Goal: Task Accomplishment & Management: Use online tool/utility

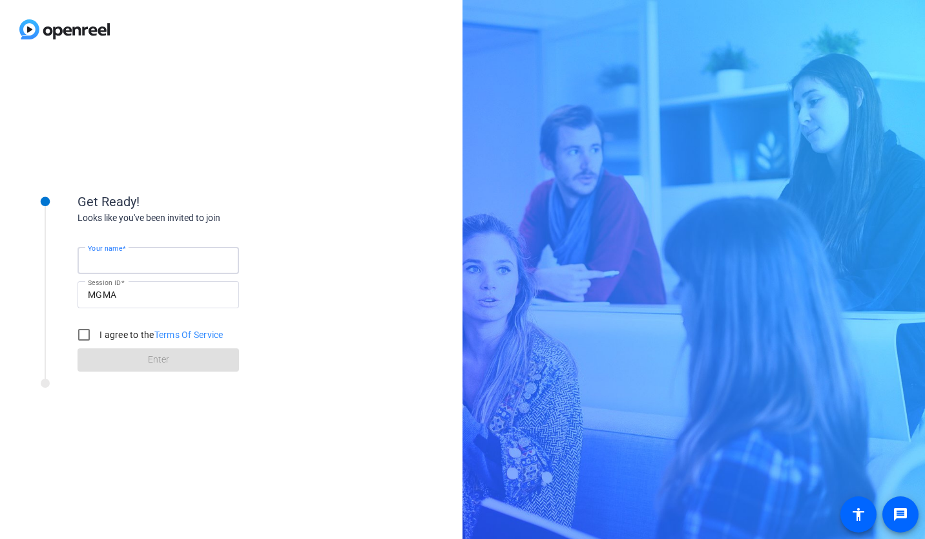
click at [178, 268] on input "Your name" at bounding box center [158, 261] width 141 height 16
type input "[PERSON_NAME]"
click at [74, 329] on input "I agree to the Terms Of Service" at bounding box center [84, 335] width 26 height 26
checkbox input "true"
click at [127, 354] on span at bounding box center [159, 359] width 162 height 31
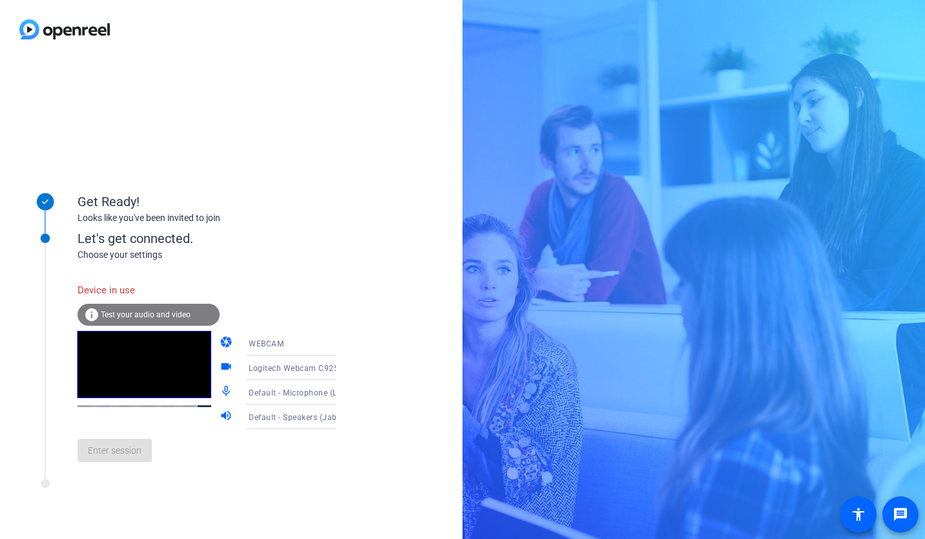
click at [124, 463] on div "Enter session" at bounding box center [220, 450] width 285 height 43
click at [134, 375] on video at bounding box center [145, 364] width 134 height 67
click at [341, 341] on icon at bounding box center [349, 343] width 16 height 16
click at [324, 341] on div at bounding box center [462, 269] width 925 height 539
click at [304, 367] on span "Logitech Webcam C925e (046d:085b)" at bounding box center [320, 368] width 143 height 10
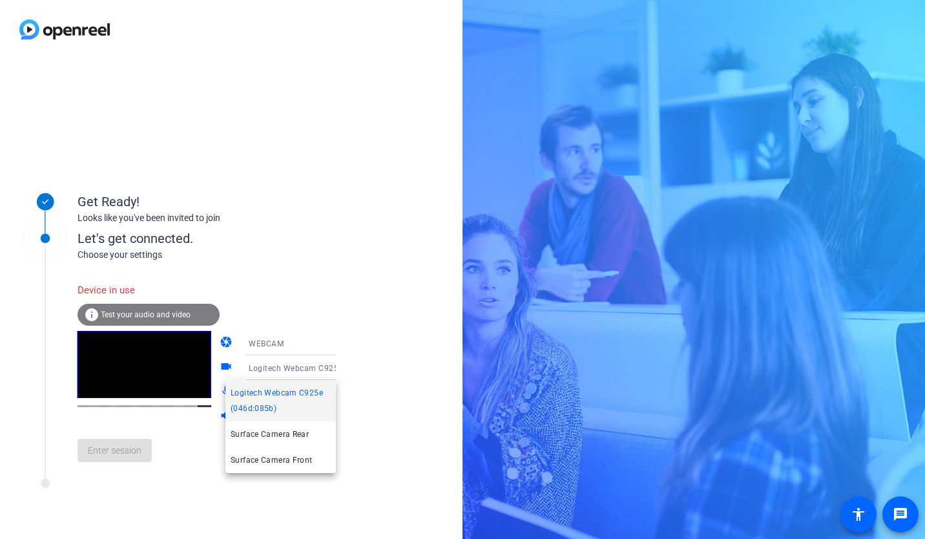
click at [304, 367] on div at bounding box center [462, 269] width 925 height 539
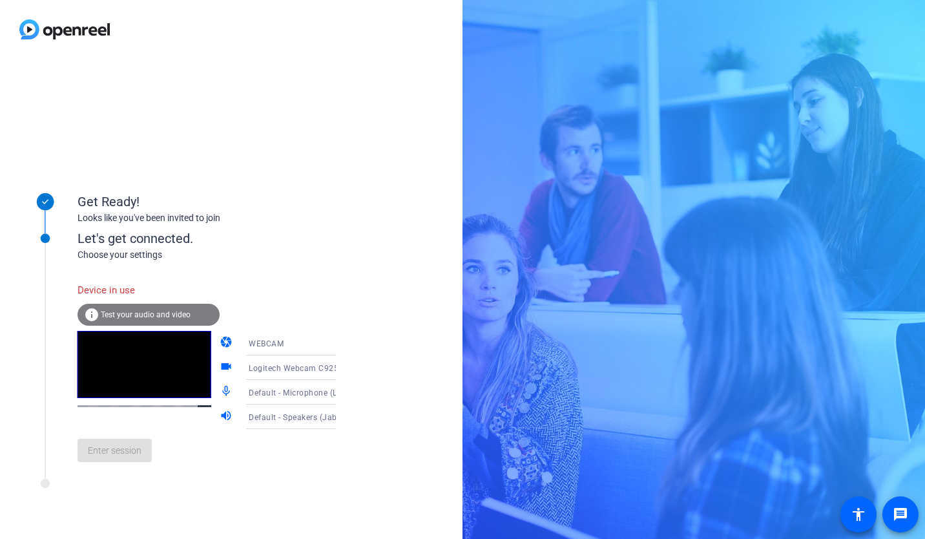
click at [287, 397] on span "Default - Microphone (Logitech Webcam C925e) (046d:085b)" at bounding box center [364, 392] width 230 height 10
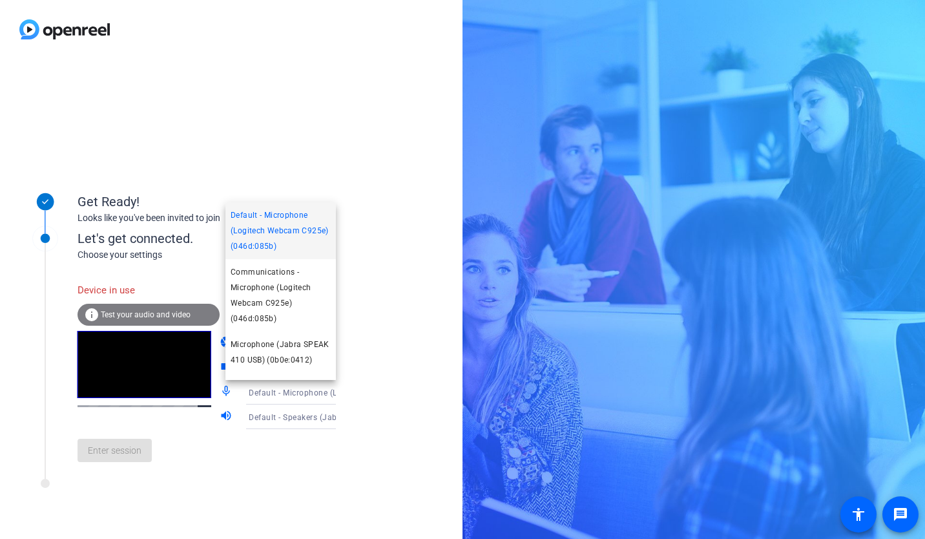
click at [292, 216] on span "Default - Microphone (Logitech Webcam C925e) (046d:085b)" at bounding box center [281, 230] width 100 height 47
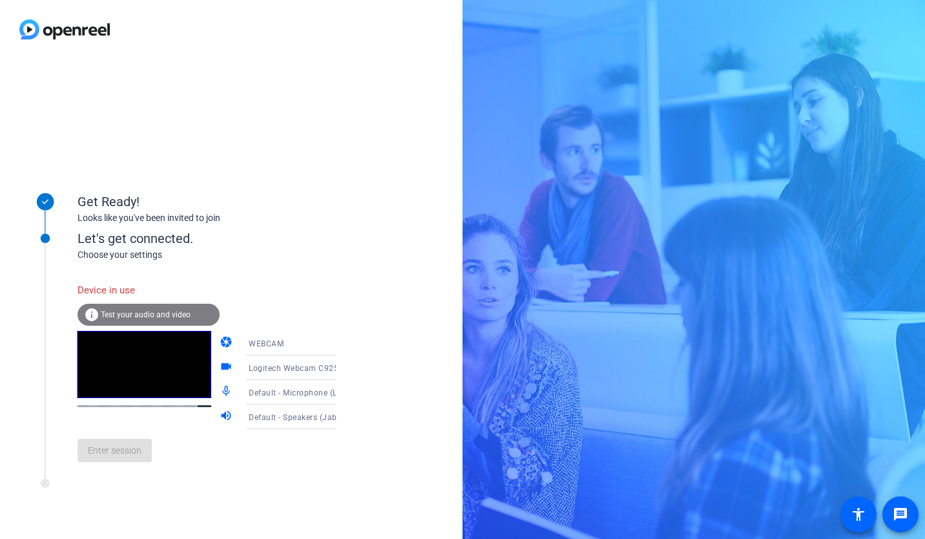
click at [273, 415] on span "Default - Speakers (Jabra SPEAK 410 USB) (0b0e:0412)" at bounding box center [354, 417] width 210 height 10
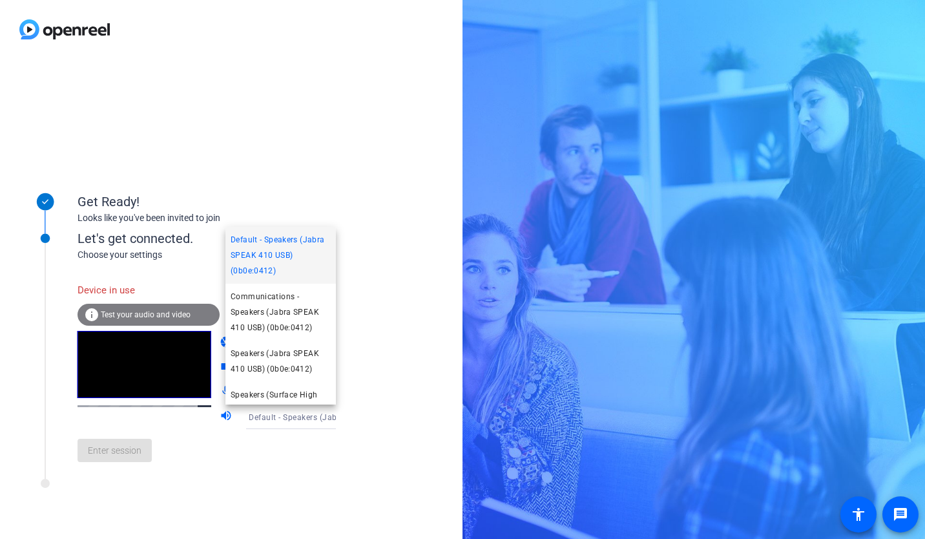
click at [285, 246] on span "Default - Speakers (Jabra SPEAK 410 USB) (0b0e:0412)" at bounding box center [281, 255] width 100 height 47
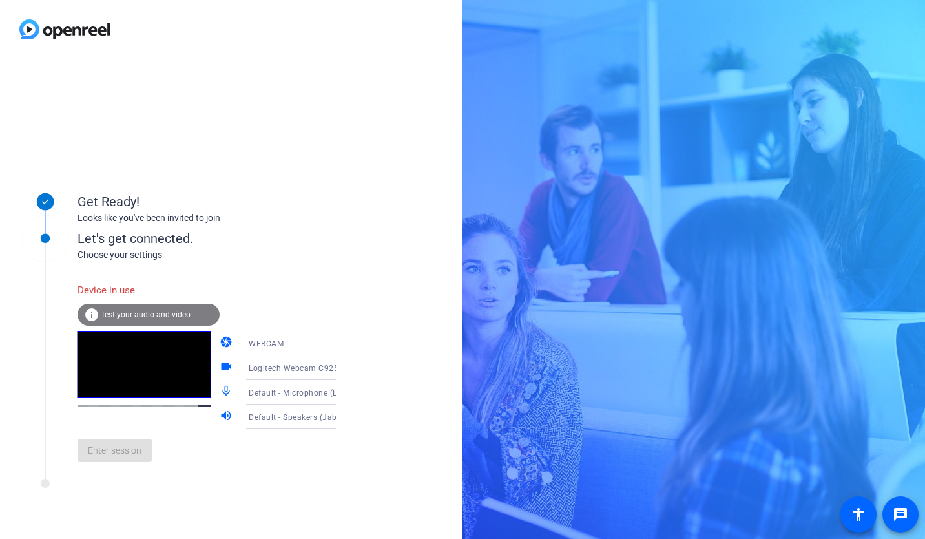
click at [231, 470] on div "Enter session" at bounding box center [220, 450] width 285 height 43
click at [132, 457] on div "Enter session" at bounding box center [220, 450] width 285 height 43
click at [288, 346] on div "WEBCAM" at bounding box center [297, 343] width 96 height 16
click at [288, 346] on div at bounding box center [462, 269] width 925 height 539
click at [274, 368] on span "Logitech Webcam C925e (046d:085b)" at bounding box center [320, 368] width 143 height 10
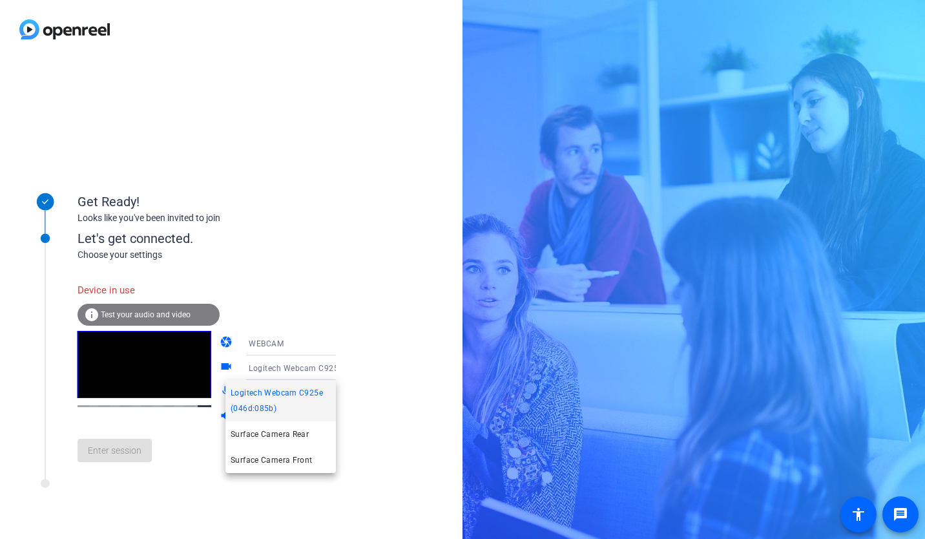
click at [274, 368] on div at bounding box center [462, 269] width 925 height 539
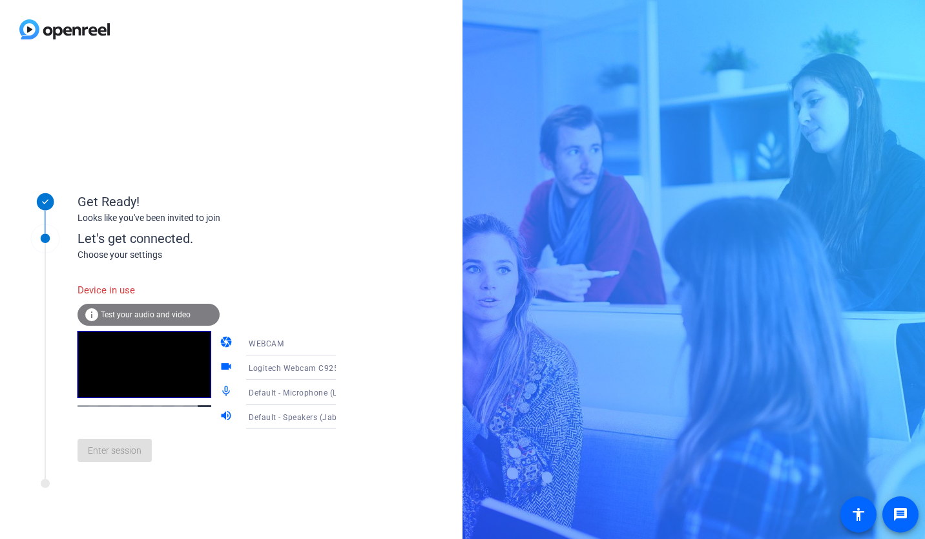
click at [266, 393] on span "Default - Microphone (Logitech Webcam C925e) (046d:085b)" at bounding box center [364, 392] width 230 height 10
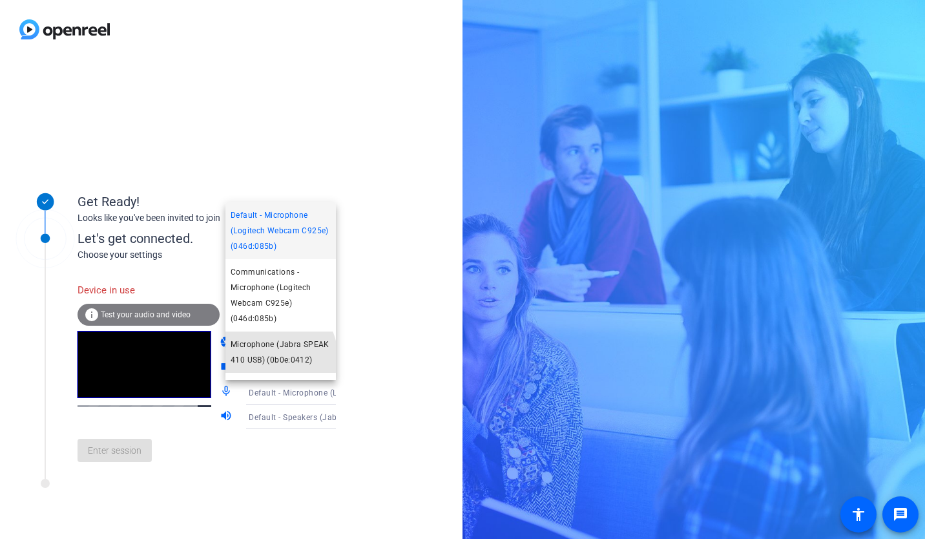
click at [271, 357] on span "Microphone (Jabra SPEAK 410 USB) (0b0e:0412)" at bounding box center [281, 352] width 100 height 31
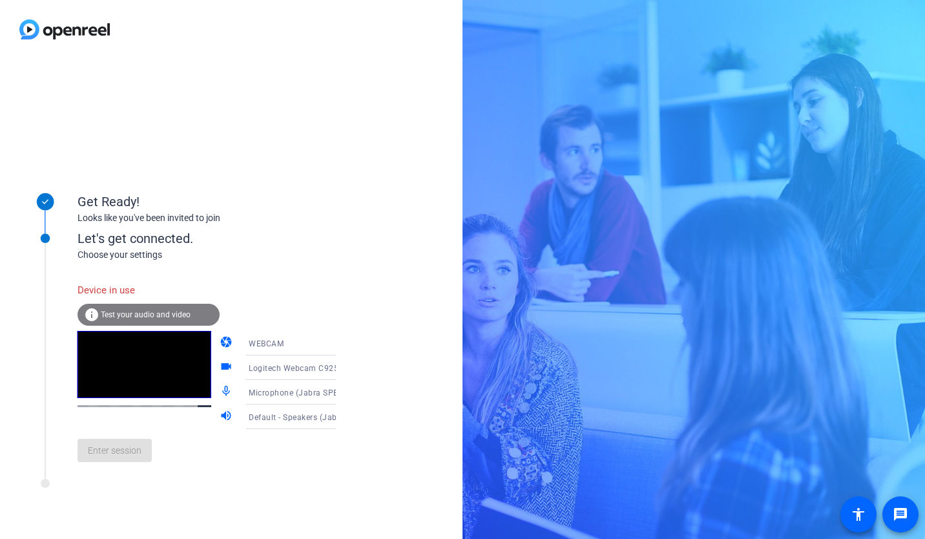
click at [268, 417] on span "Default - Speakers (Jabra SPEAK 410 USB) (0b0e:0412)" at bounding box center [354, 417] width 210 height 10
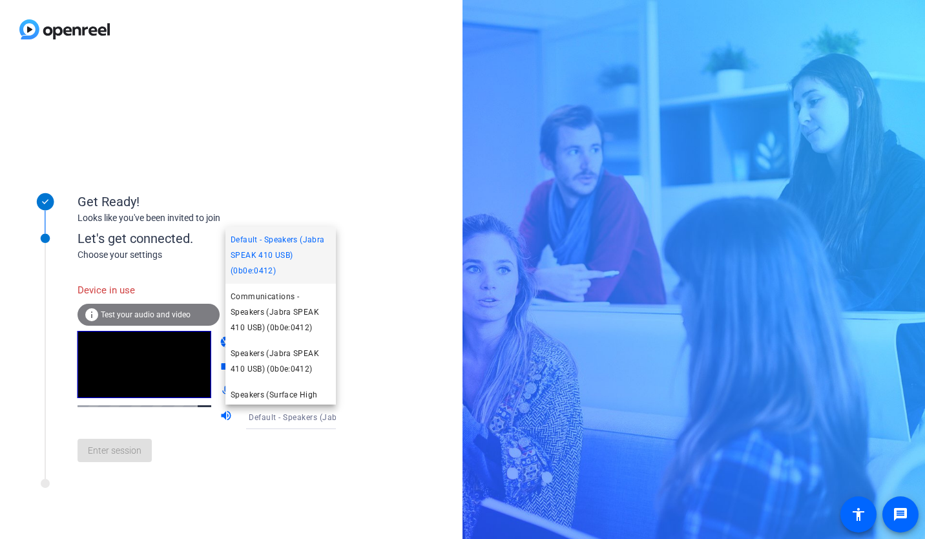
click at [299, 249] on span "Default - Speakers (Jabra SPEAK 410 USB) (0b0e:0412)" at bounding box center [281, 255] width 100 height 47
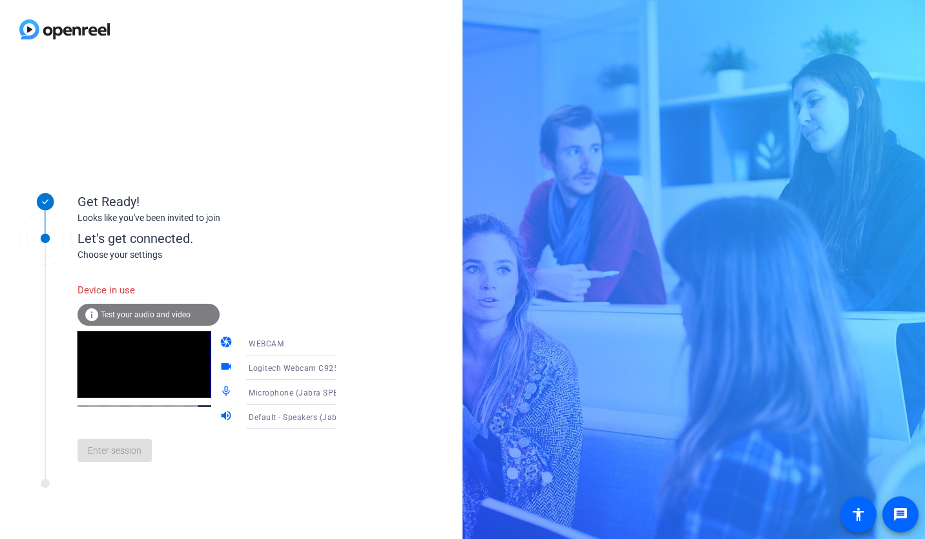
click at [158, 316] on span "Test your audio and video" at bounding box center [146, 314] width 90 height 9
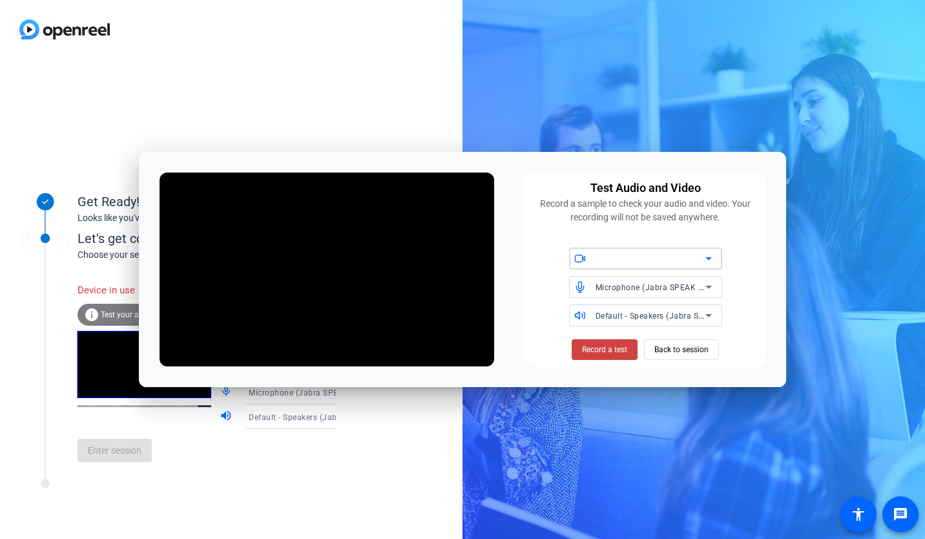
click at [665, 314] on span "Default - Speakers (Jabra SPEAK 410 USB) (0b0e:0412)" at bounding box center [701, 315] width 210 height 10
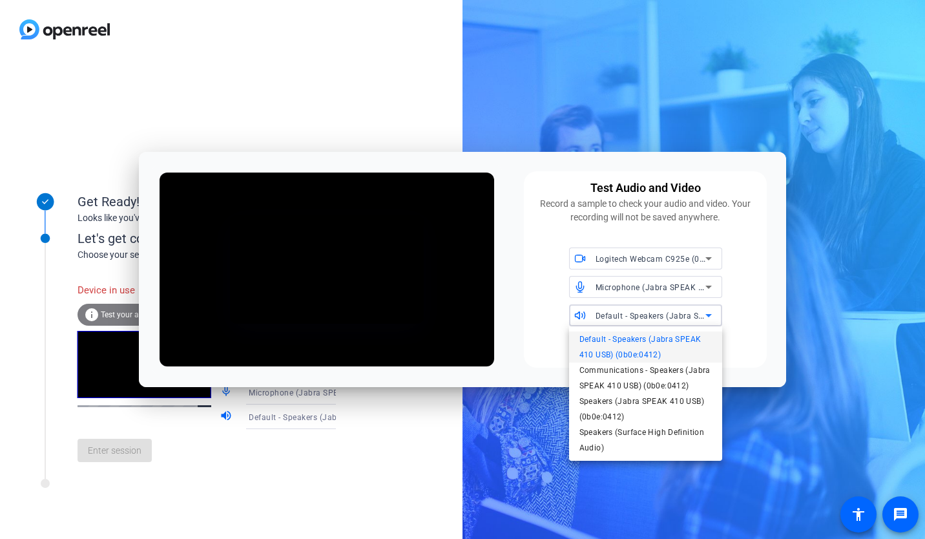
click at [665, 314] on div at bounding box center [462, 269] width 925 height 539
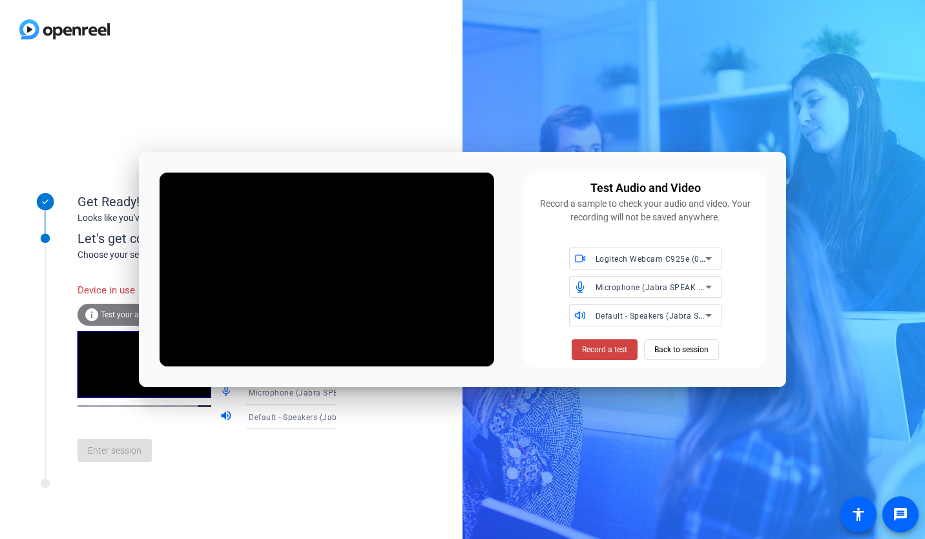
click at [660, 350] on span "Back to session" at bounding box center [682, 349] width 54 height 25
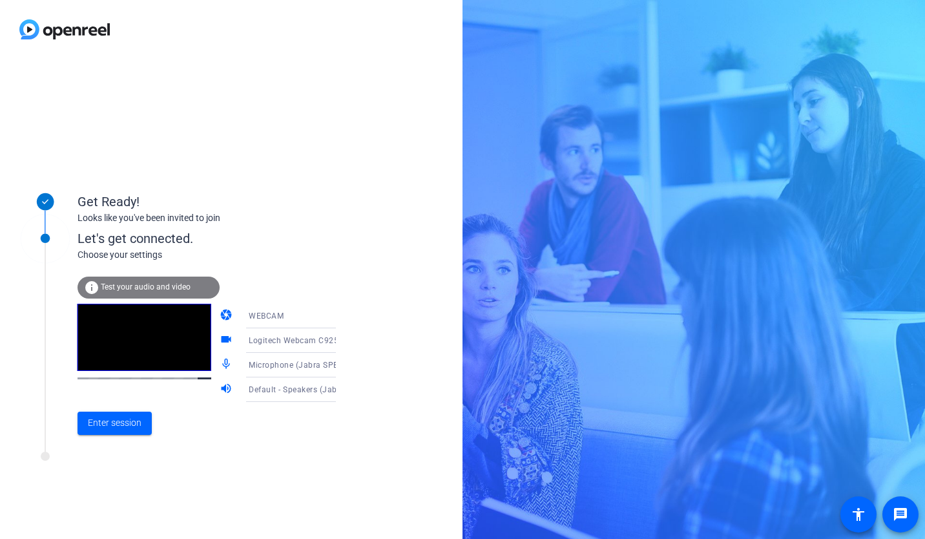
click at [294, 316] on div "WEBCAM" at bounding box center [297, 316] width 96 height 16
click at [294, 316] on div at bounding box center [462, 269] width 925 height 539
click at [94, 418] on span "Enter session" at bounding box center [115, 423] width 54 height 14
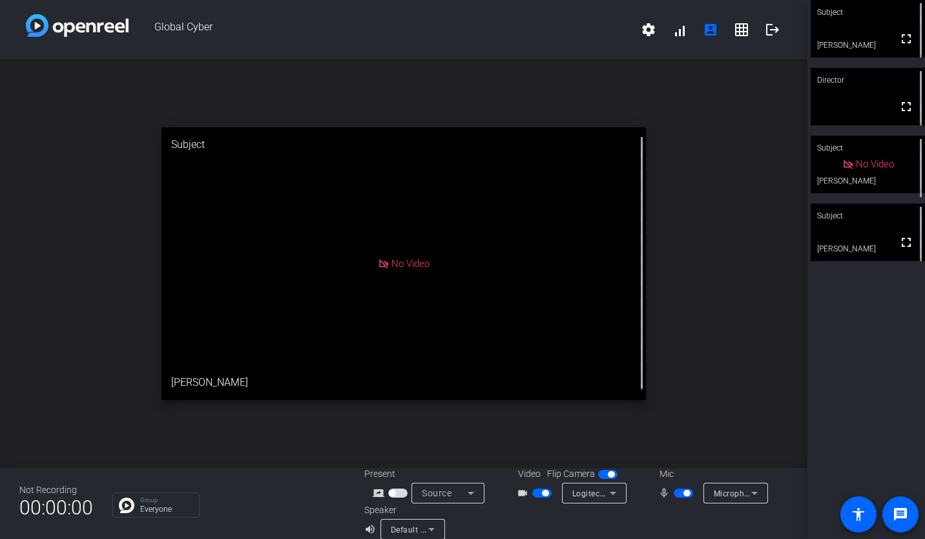
scroll to position [15, 0]
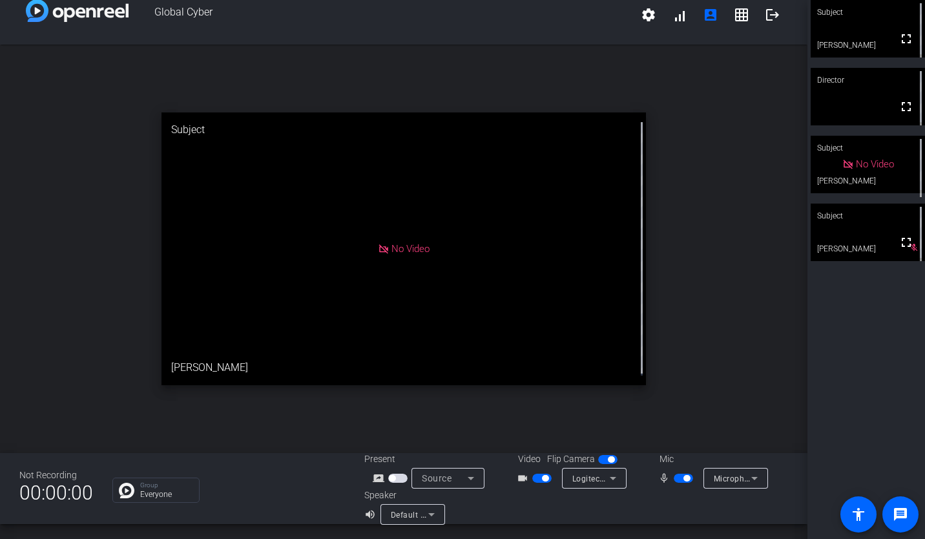
click at [608, 463] on span "button" at bounding box center [607, 459] width 19 height 9
click at [545, 478] on span "button" at bounding box center [545, 478] width 6 height 6
click at [533, 479] on span "button" at bounding box center [536, 478] width 6 height 6
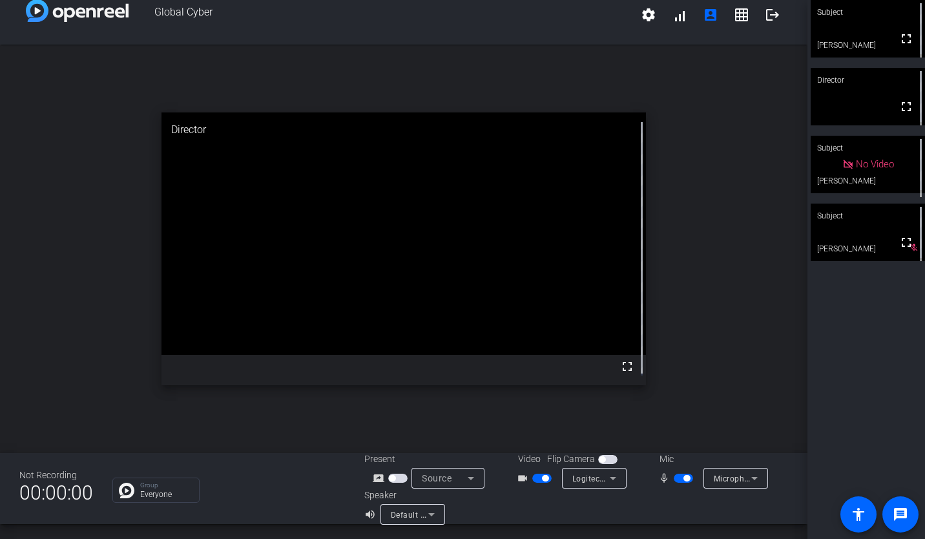
click at [542, 484] on div "videocam_outline" at bounding box center [539, 478] width 45 height 16
click at [542, 483] on mat-slide-toggle at bounding box center [543, 478] width 22 height 14
click at [542, 476] on span "button" at bounding box center [545, 478] width 6 height 6
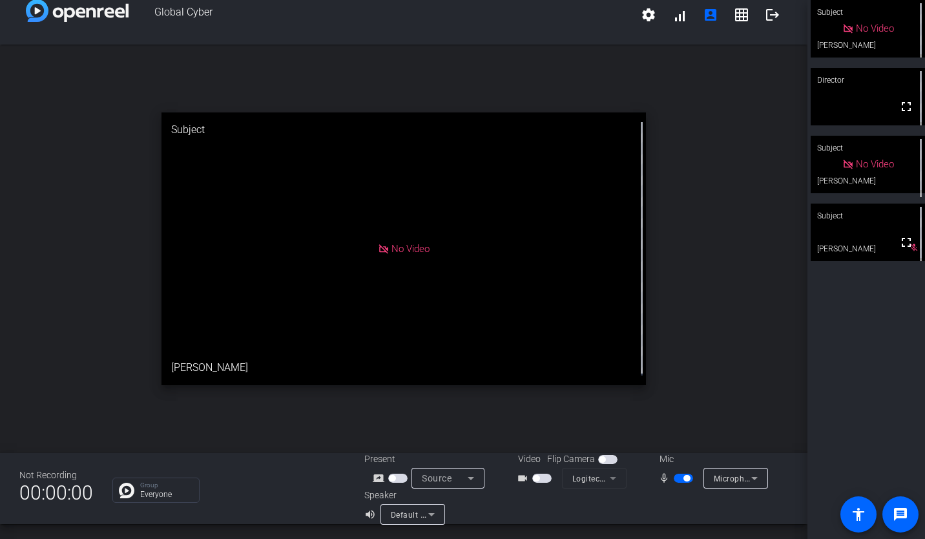
click at [537, 478] on span "button" at bounding box center [541, 478] width 19 height 9
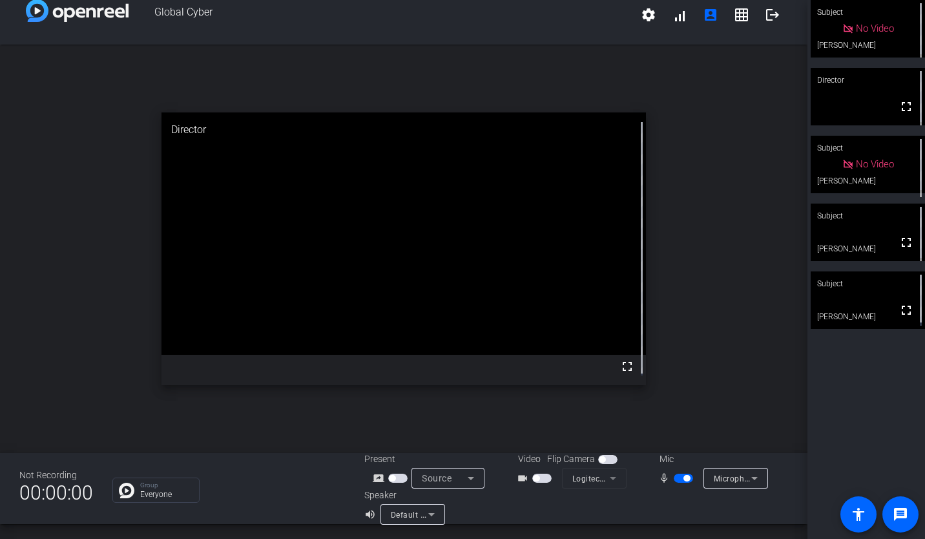
click at [517, 479] on mat-icon "videocam_outline" at bounding box center [525, 478] width 16 height 16
click at [533, 477] on span "button" at bounding box center [536, 478] width 6 height 6
click at [610, 477] on icon at bounding box center [613, 478] width 6 height 3
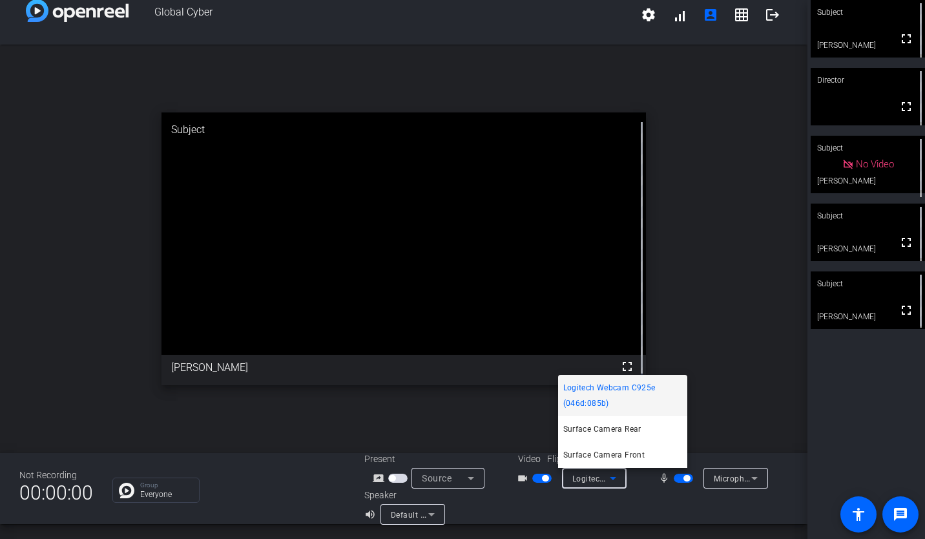
click at [538, 521] on div at bounding box center [462, 269] width 925 height 539
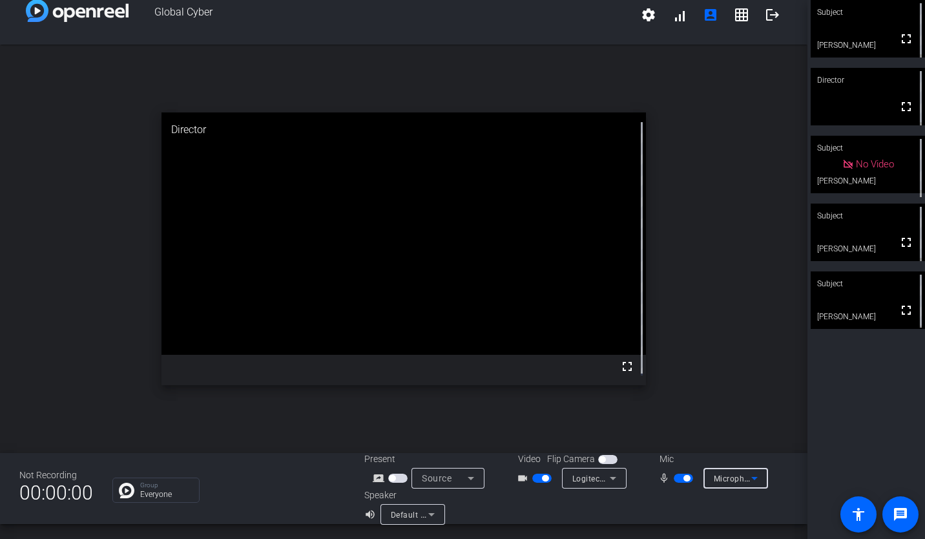
click at [716, 474] on span "Microphone (Logitech Webcam C925e) (046d:085b)" at bounding box center [812, 478] width 196 height 10
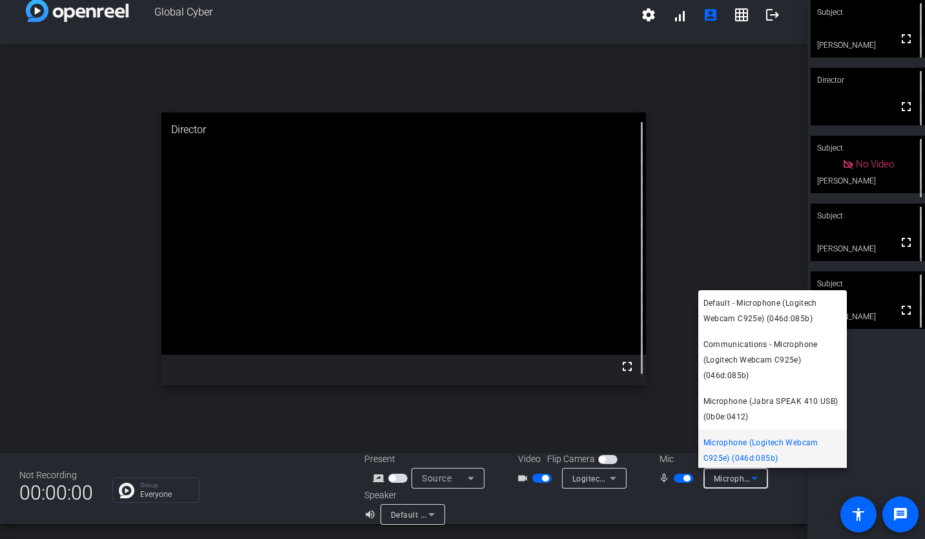
scroll to position [3, 0]
click at [605, 510] on div at bounding box center [462, 269] width 925 height 539
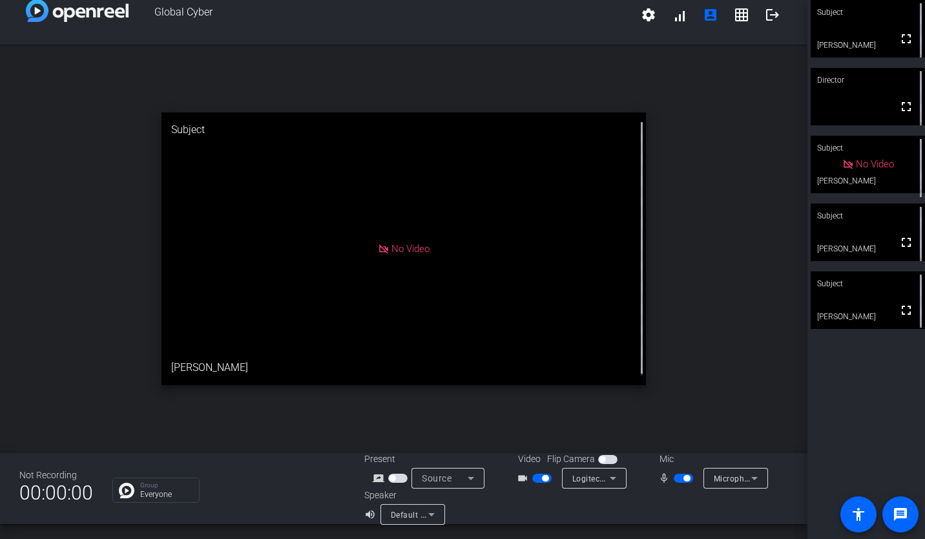
click at [684, 476] on span "button" at bounding box center [687, 478] width 6 height 6
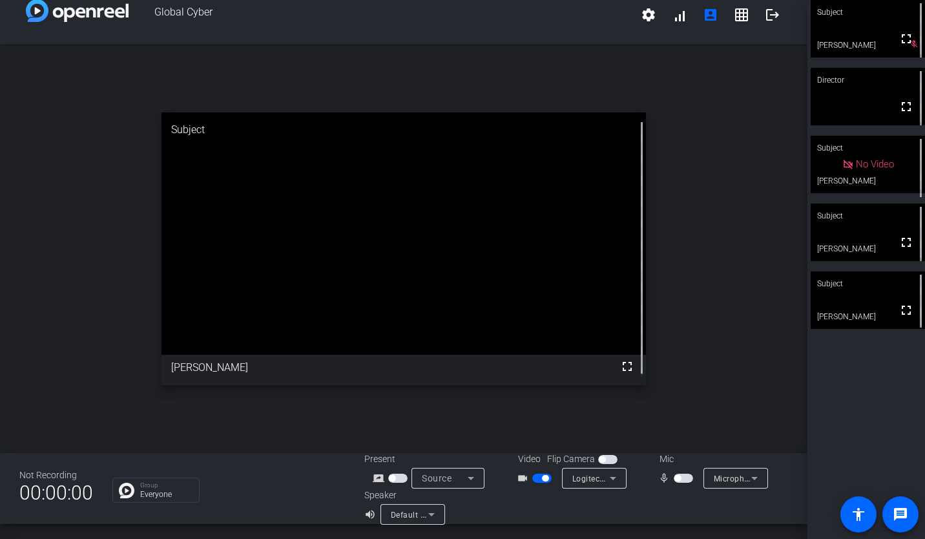
click at [677, 477] on span "button" at bounding box center [683, 478] width 19 height 9
click at [534, 477] on span "button" at bounding box center [541, 478] width 19 height 9
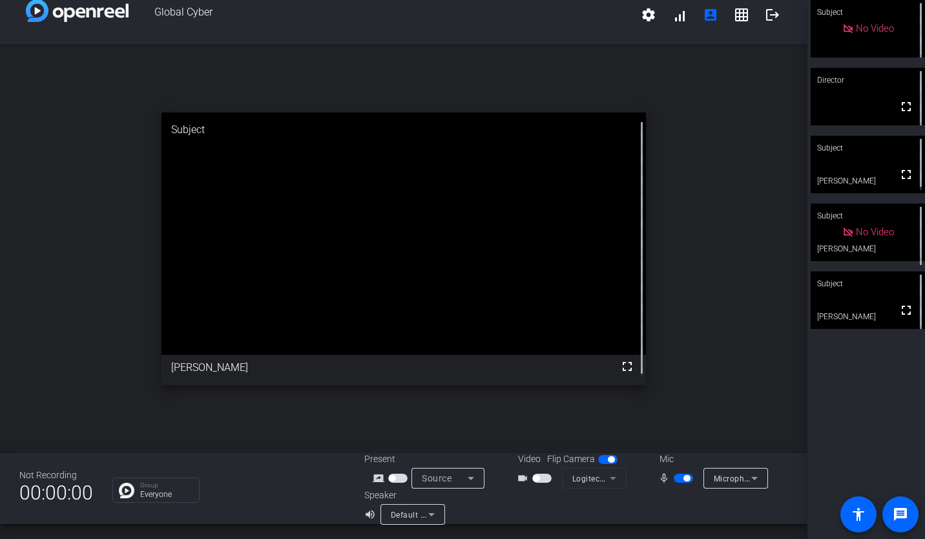
click at [534, 477] on span "button" at bounding box center [536, 478] width 6 height 6
click at [679, 483] on mat-slide-toggle at bounding box center [685, 478] width 22 height 14
click at [684, 477] on span "button" at bounding box center [687, 478] width 6 height 6
click at [680, 479] on span "button" at bounding box center [683, 478] width 19 height 9
click at [761, 206] on div "open_in_new Subject fullscreen Charles" at bounding box center [404, 249] width 808 height 408
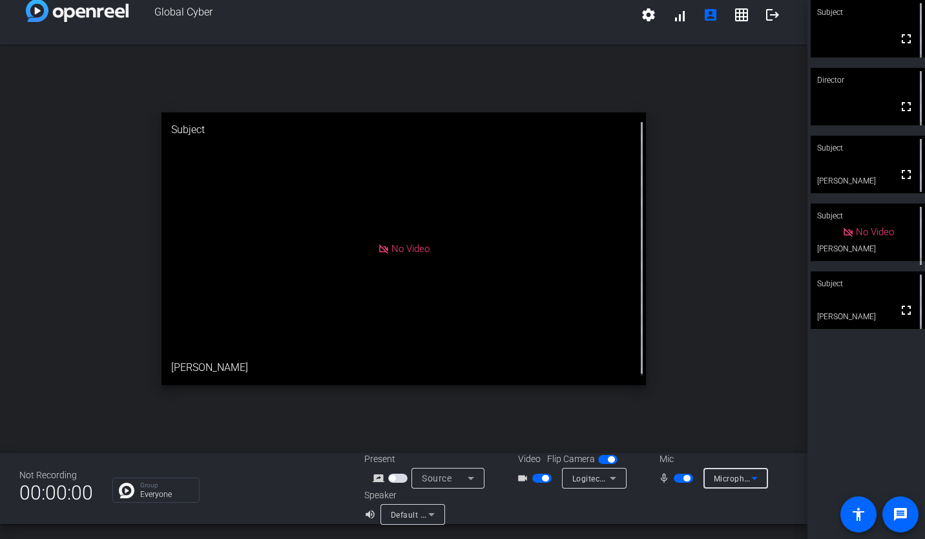
click at [727, 479] on span "Microphone (Logitech Webcam C925e) (046d:085b)" at bounding box center [812, 478] width 196 height 10
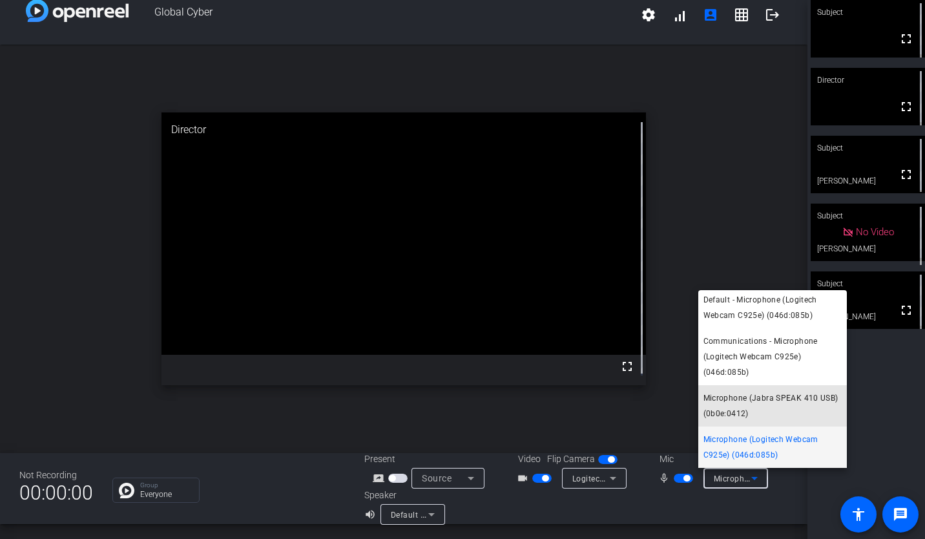
click at [795, 410] on span "Microphone (Jabra SPEAK 410 USB) (0b0e:0412)" at bounding box center [773, 405] width 138 height 31
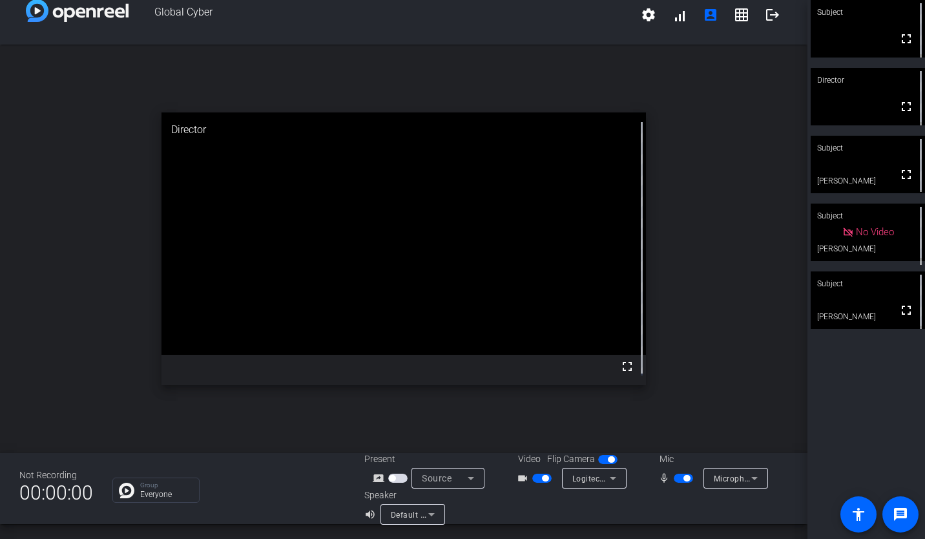
click at [684, 139] on div "open_in_new Director fullscreen" at bounding box center [404, 249] width 808 height 408
click at [151, 487] on p "Group" at bounding box center [166, 485] width 52 height 6
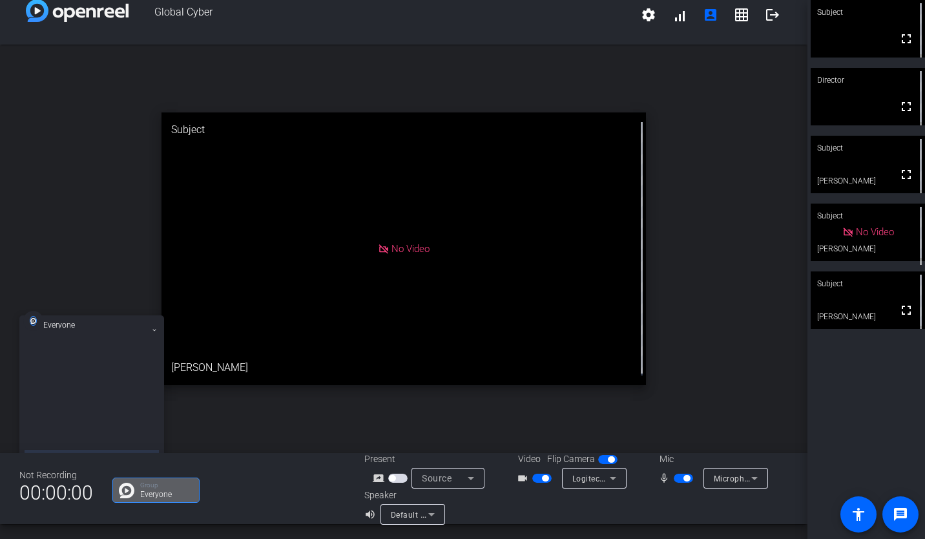
click at [77, 326] on h3 "Everyone" at bounding box center [69, 325] width 52 height 6
click at [54, 371] on div at bounding box center [92, 398] width 134 height 110
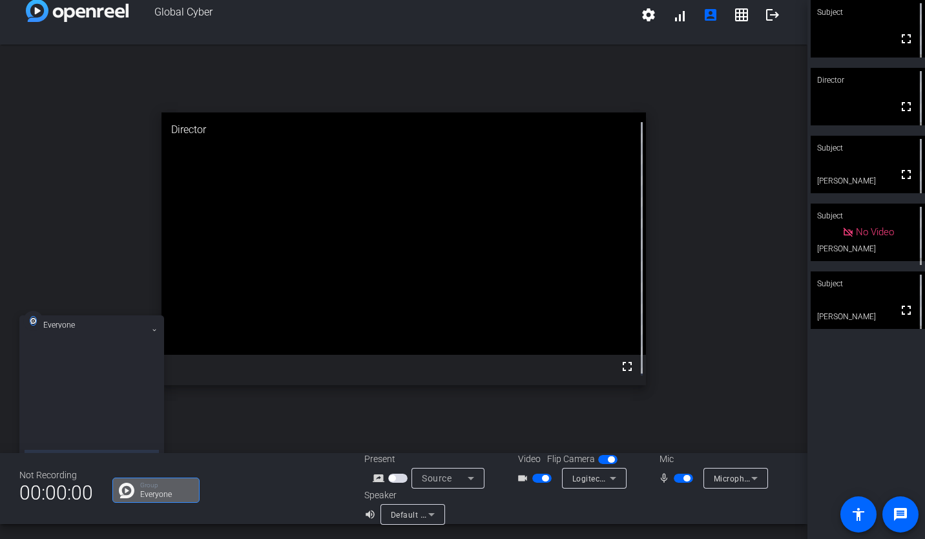
click at [128, 491] on img at bounding box center [127, 491] width 16 height 16
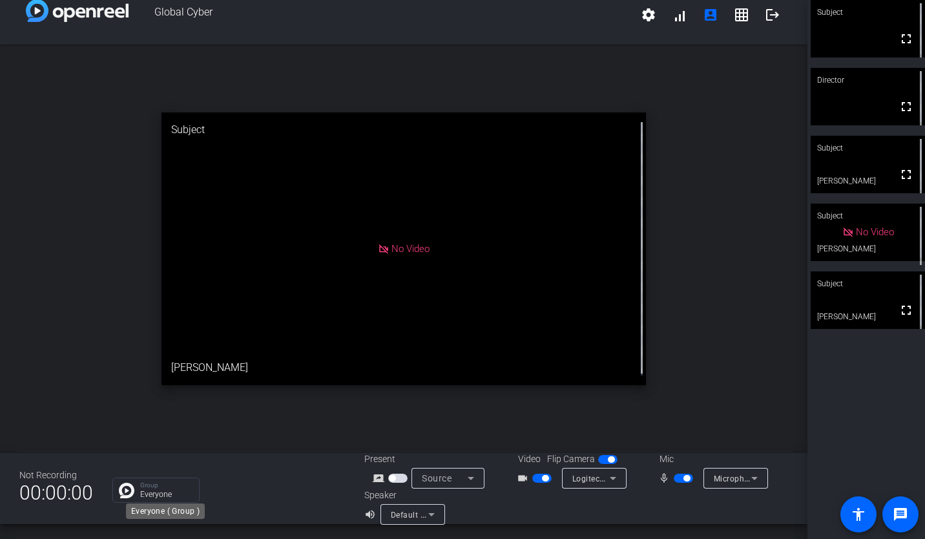
click at [157, 486] on p "Group" at bounding box center [166, 485] width 52 height 6
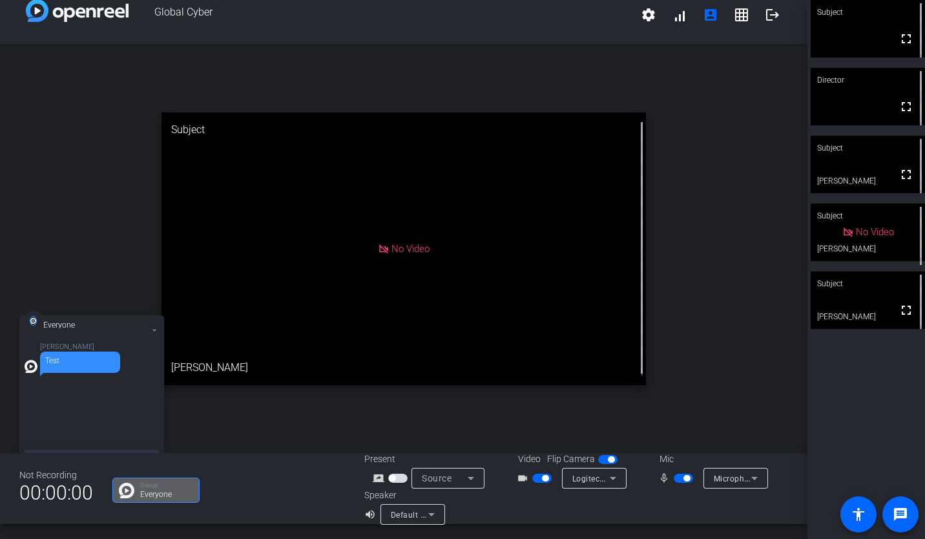
click at [78, 403] on div "Abe Menendez Test" at bounding box center [92, 398] width 134 height 110
click at [156, 331] on icon at bounding box center [154, 330] width 5 height 5
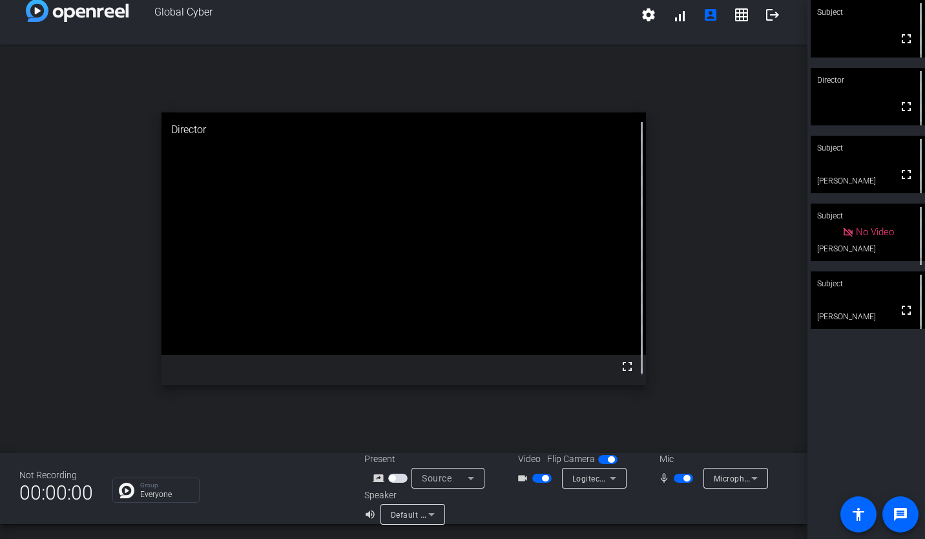
click at [706, 476] on div "Microphone (Jabra SPEAK 410 USB) (0b0e:0412)" at bounding box center [736, 478] width 65 height 21
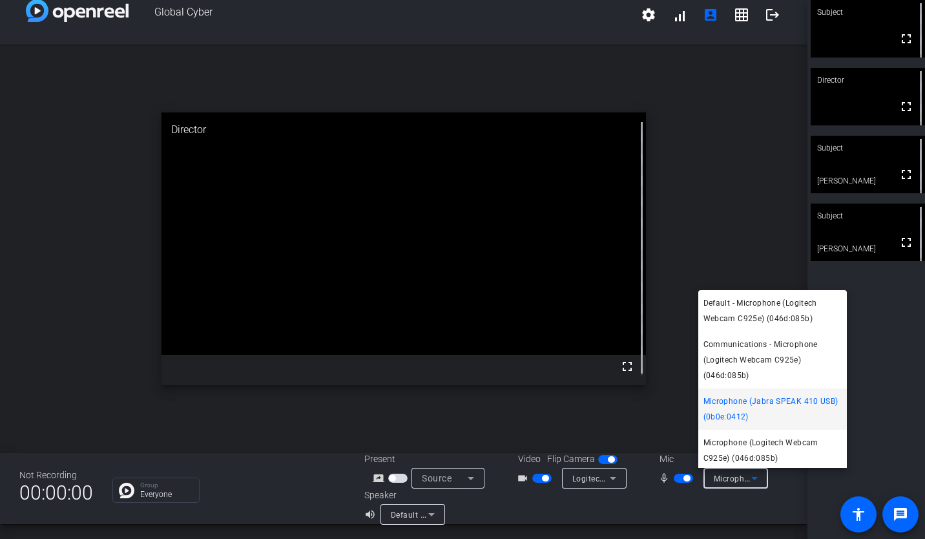
click at [777, 405] on span "Microphone (Jabra SPEAK 410 USB) (0b0e:0412)" at bounding box center [773, 409] width 138 height 31
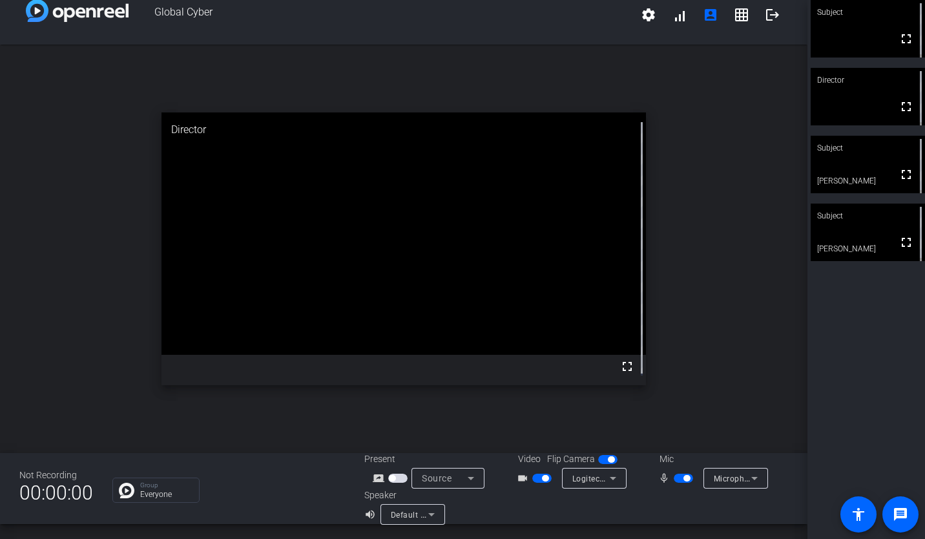
click at [675, 477] on span "button" at bounding box center [683, 478] width 19 height 9
click at [675, 477] on span "button" at bounding box center [678, 478] width 6 height 6
click at [750, 477] on icon at bounding box center [755, 478] width 16 height 16
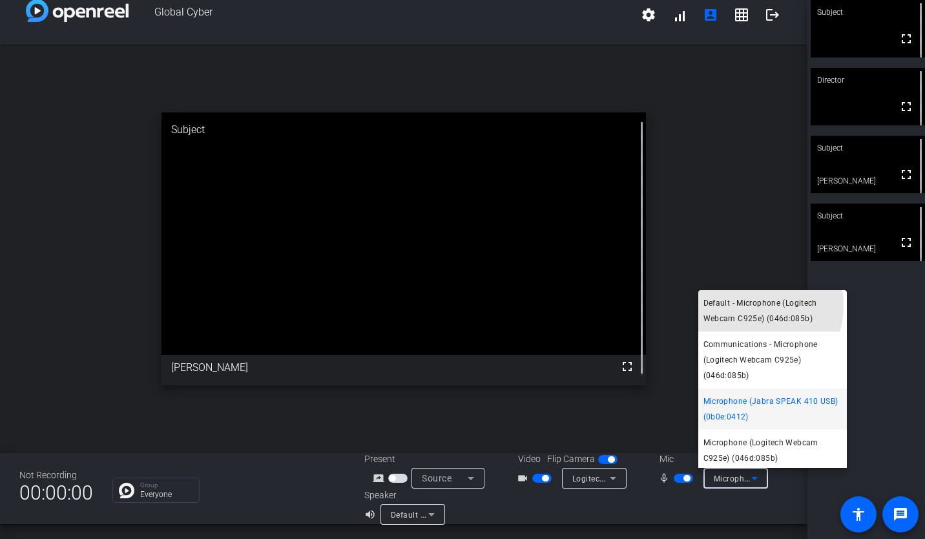
click at [746, 306] on span "Default - Microphone (Logitech Webcam C925e) (046d:085b)" at bounding box center [773, 310] width 138 height 31
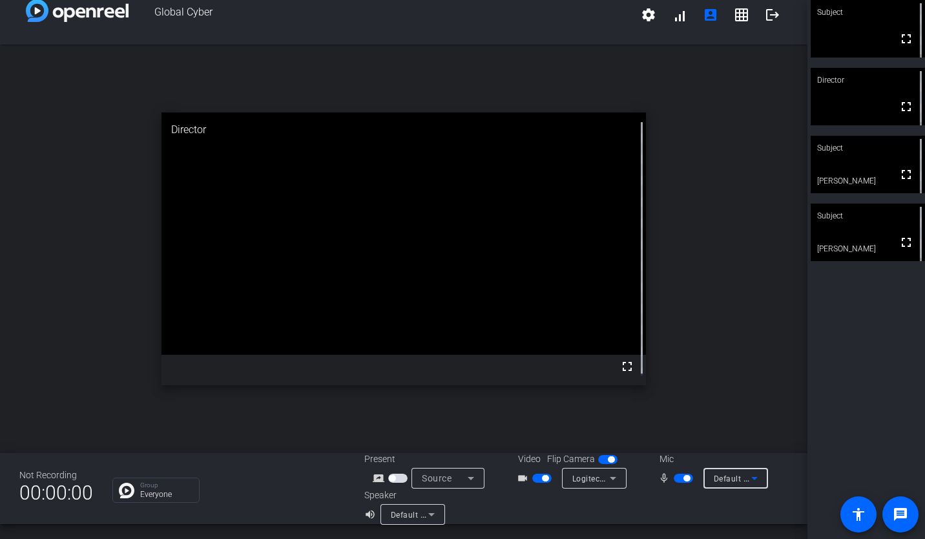
click at [733, 478] on span "Default - Microphone (Logitech Webcam C925e) (046d:085b)" at bounding box center [829, 478] width 230 height 10
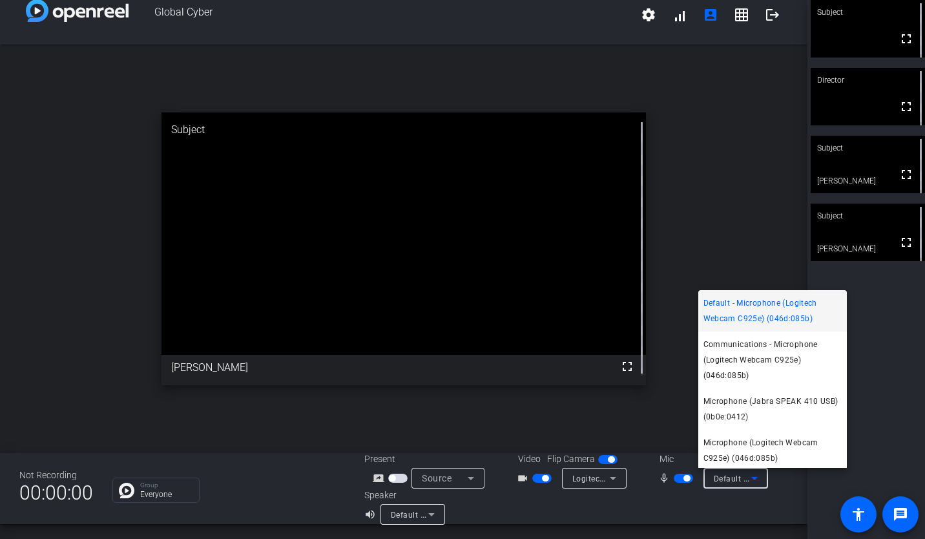
click at [672, 210] on div at bounding box center [462, 269] width 925 height 539
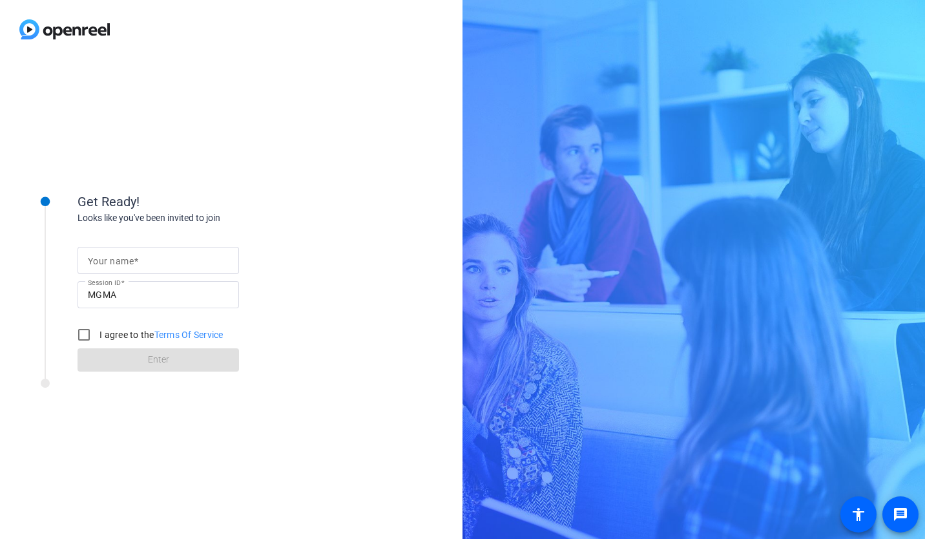
click at [131, 257] on mat-label "Your name" at bounding box center [111, 261] width 46 height 10
click at [131, 257] on input "Your name" at bounding box center [158, 261] width 141 height 16
type input "[PERSON_NAME]"
click at [80, 335] on input "I agree to the Terms Of Service" at bounding box center [84, 335] width 26 height 26
checkbox input "true"
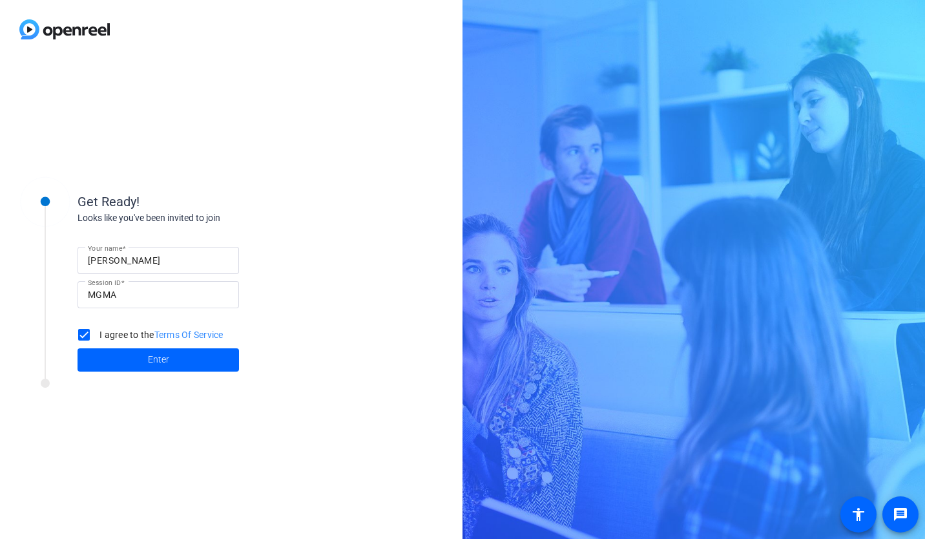
click at [113, 361] on span at bounding box center [159, 359] width 162 height 31
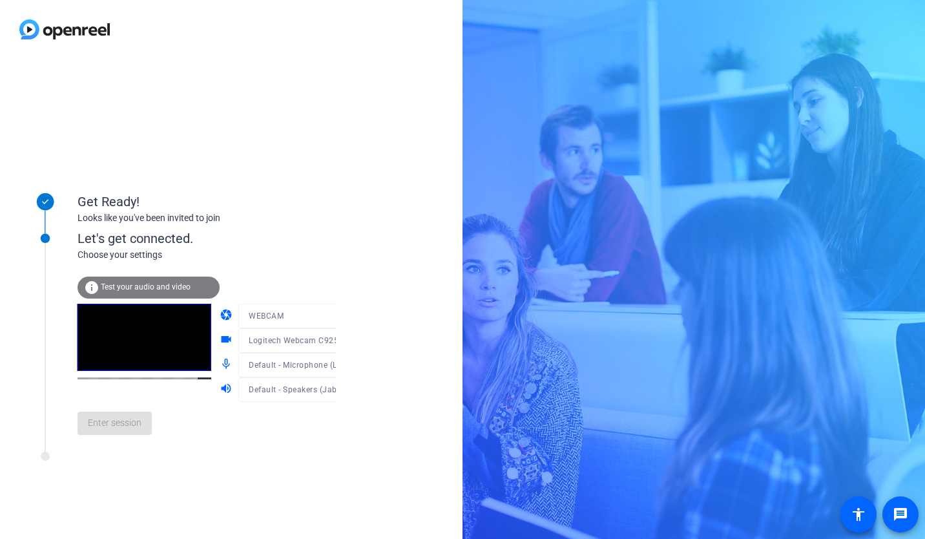
click at [283, 321] on mat-form-field "WEBCAM" at bounding box center [299, 316] width 123 height 25
click at [282, 339] on span "Logitech Webcam C925e (046d:085b)" at bounding box center [320, 340] width 143 height 10
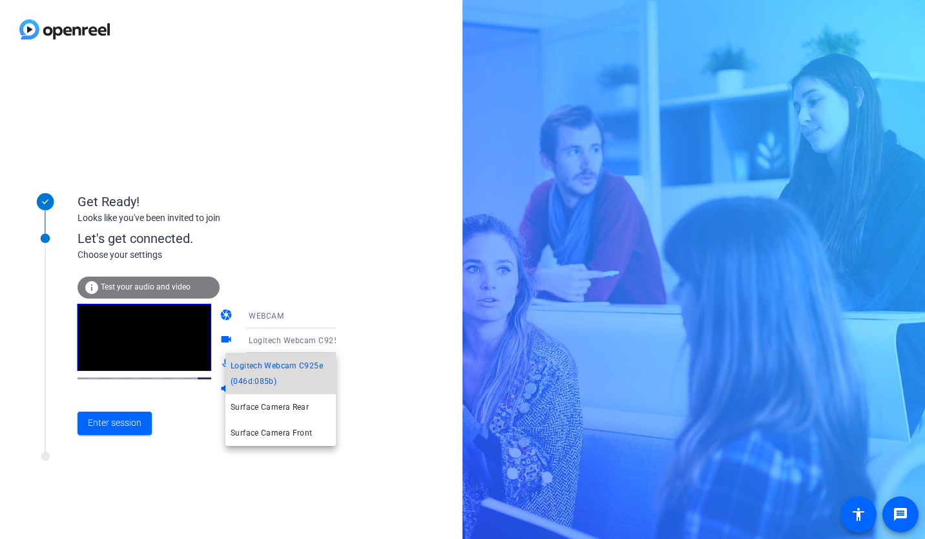
click at [275, 355] on mat-option "Logitech Webcam C925e (046d:085b)" at bounding box center [281, 373] width 110 height 41
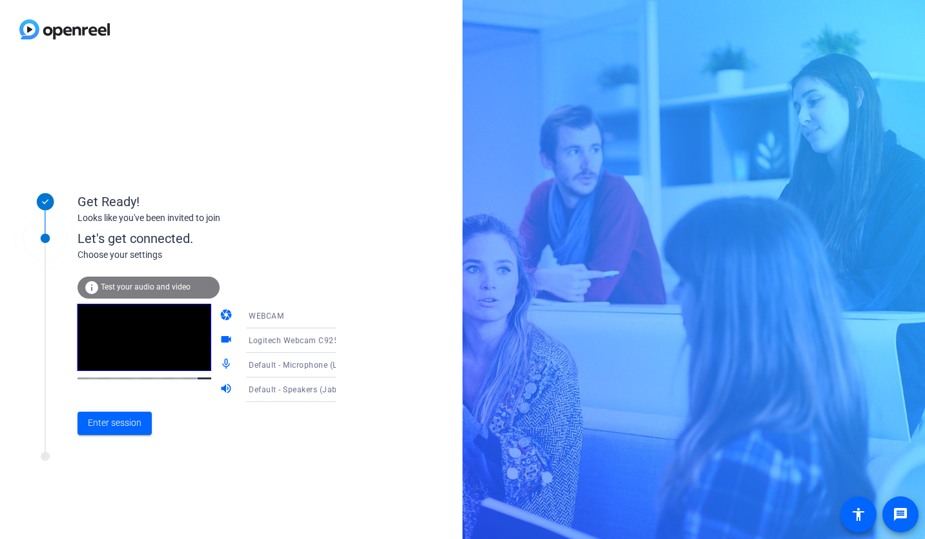
click at [260, 363] on span "Default - Microphone (Logitech Webcam C925e) (046d:085b)" at bounding box center [364, 364] width 230 height 10
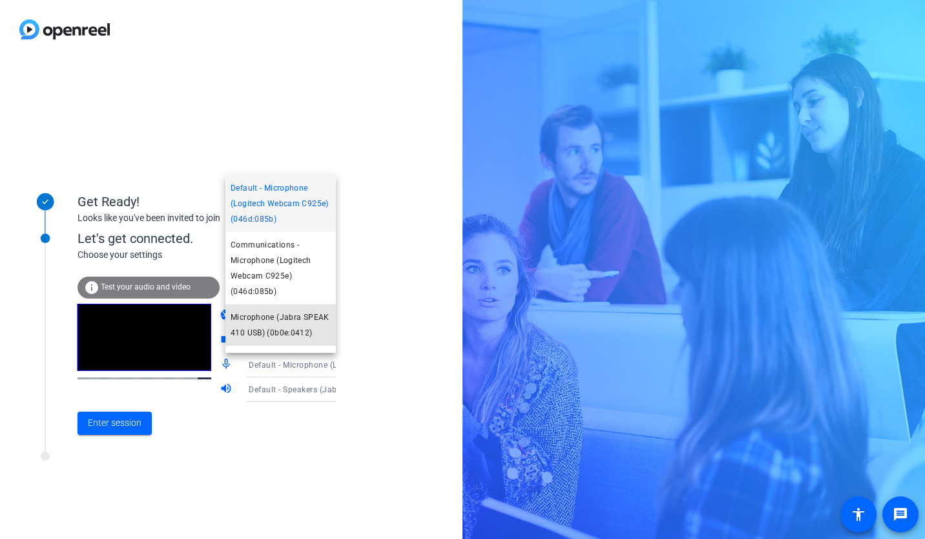
click at [293, 325] on span "Microphone (Jabra SPEAK 410 USB) (0b0e:0412)" at bounding box center [281, 325] width 100 height 31
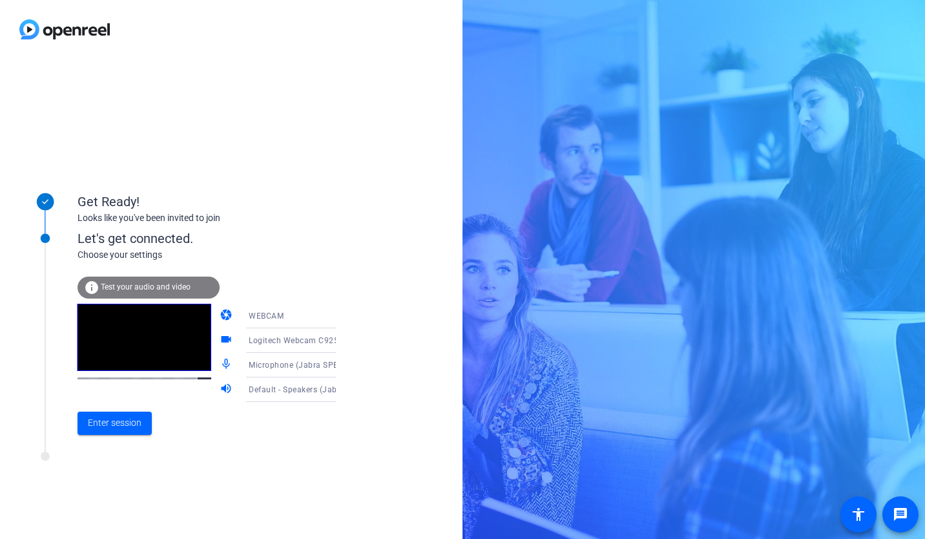
click at [278, 384] on div "Default - Speakers (Jabra SPEAK 410 USB) (0b0e:0412)" at bounding box center [297, 389] width 96 height 16
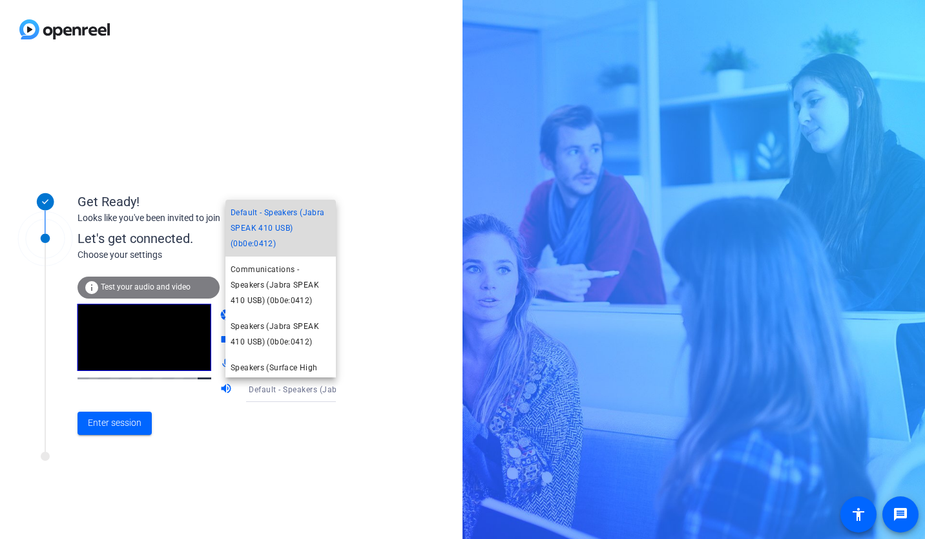
click at [294, 227] on span "Default - Speakers (Jabra SPEAK 410 USB) (0b0e:0412)" at bounding box center [281, 228] width 100 height 47
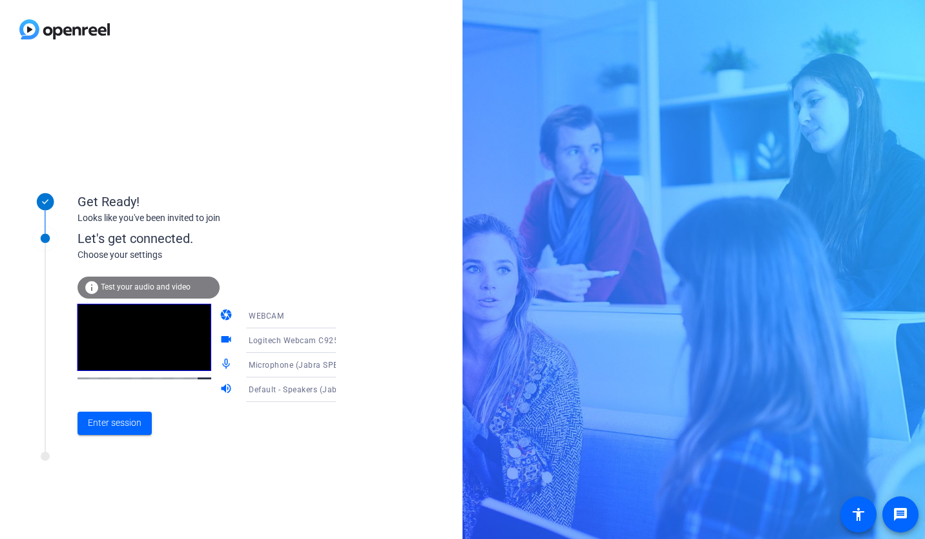
click at [149, 286] on span "Test your audio and video" at bounding box center [146, 286] width 90 height 9
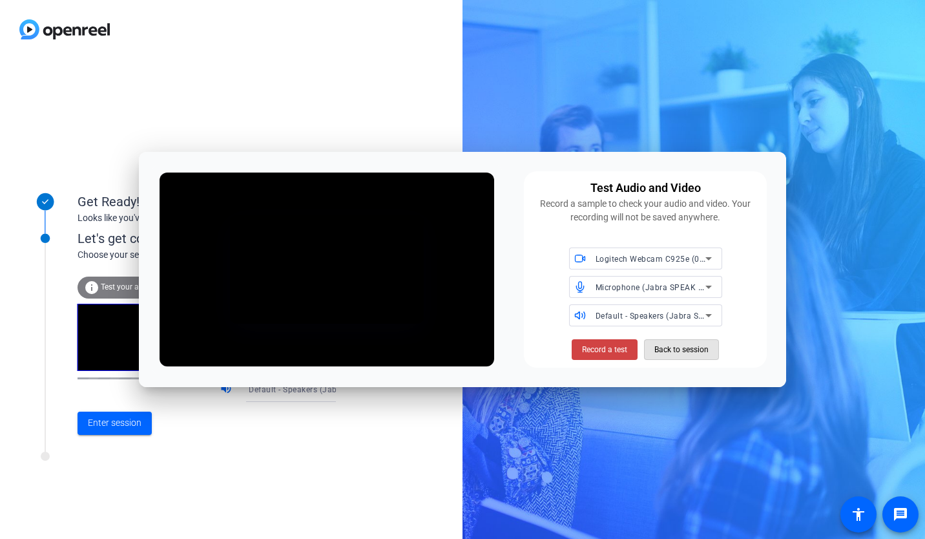
click at [661, 352] on span "Back to session" at bounding box center [682, 349] width 54 height 25
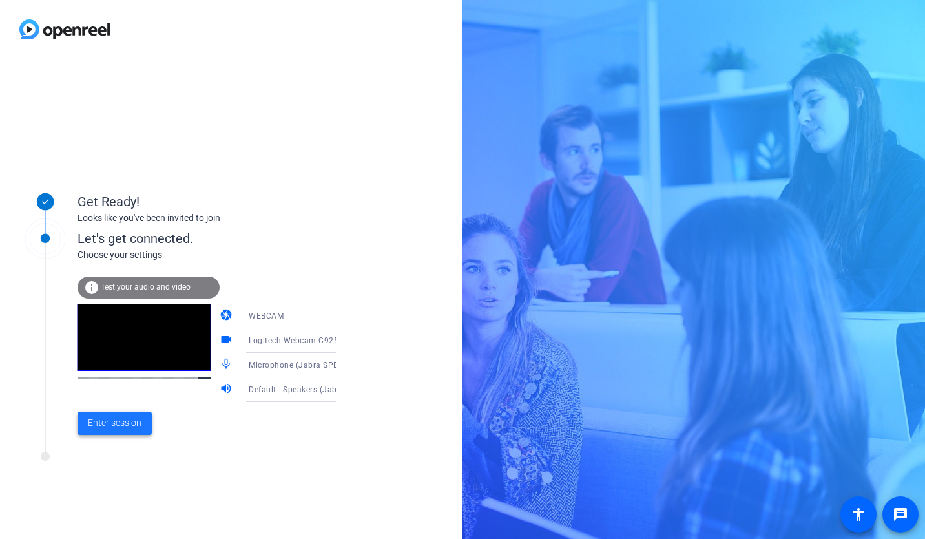
click at [103, 419] on span "Enter session" at bounding box center [115, 423] width 54 height 14
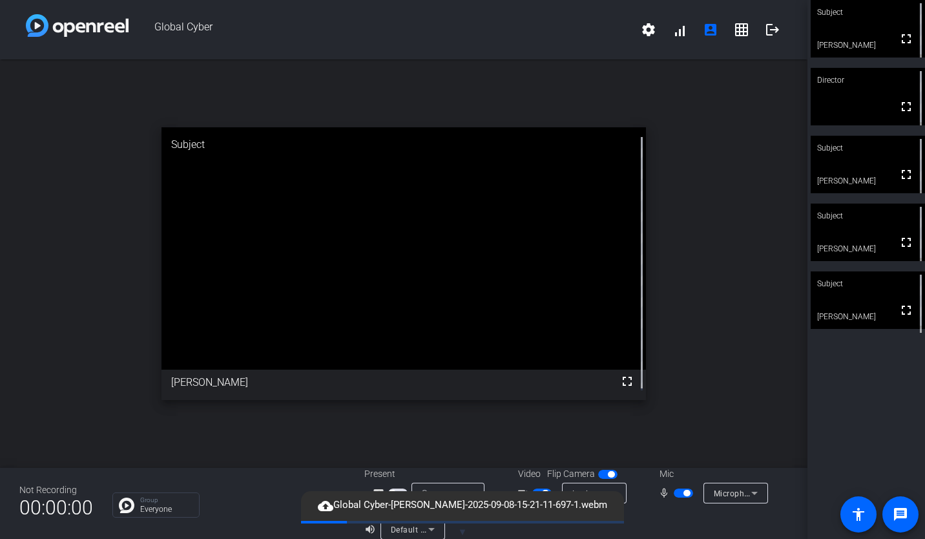
click at [757, 181] on div "open_in_new Subject fullscreen [PERSON_NAME]" at bounding box center [404, 263] width 808 height 408
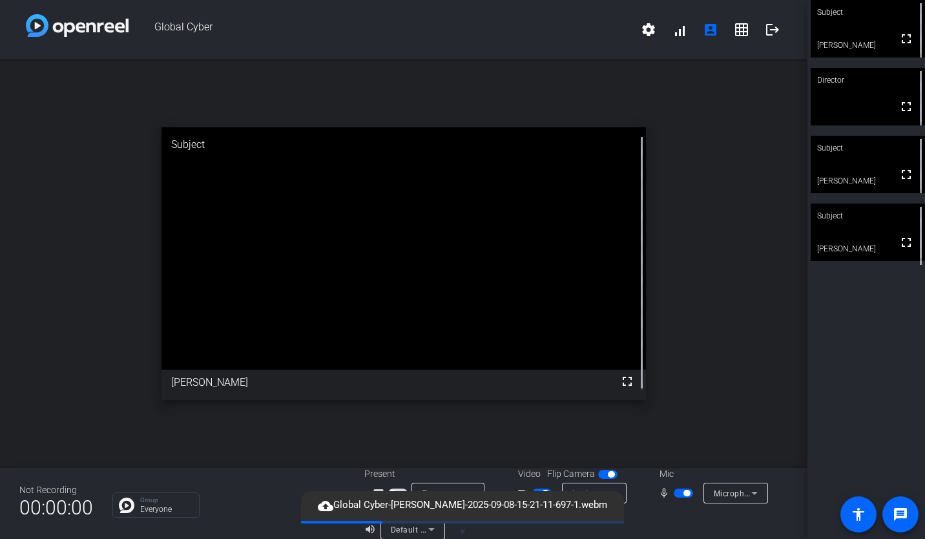
scroll to position [15, 0]
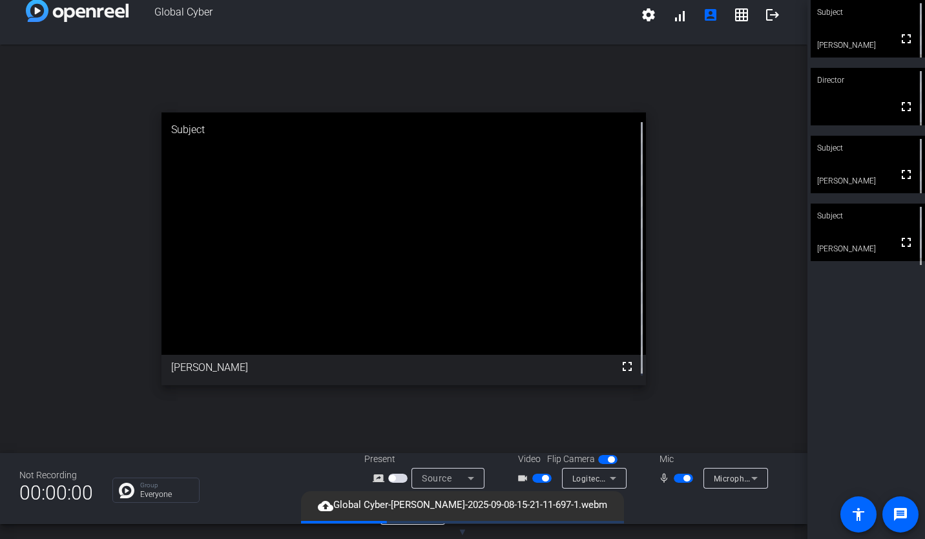
click at [730, 216] on div "open_in_new Subject fullscreen [PERSON_NAME]" at bounding box center [404, 249] width 808 height 408
click at [747, 169] on div "open_in_new Director fullscreen" at bounding box center [404, 249] width 808 height 408
click at [538, 481] on span "button" at bounding box center [541, 478] width 19 height 9
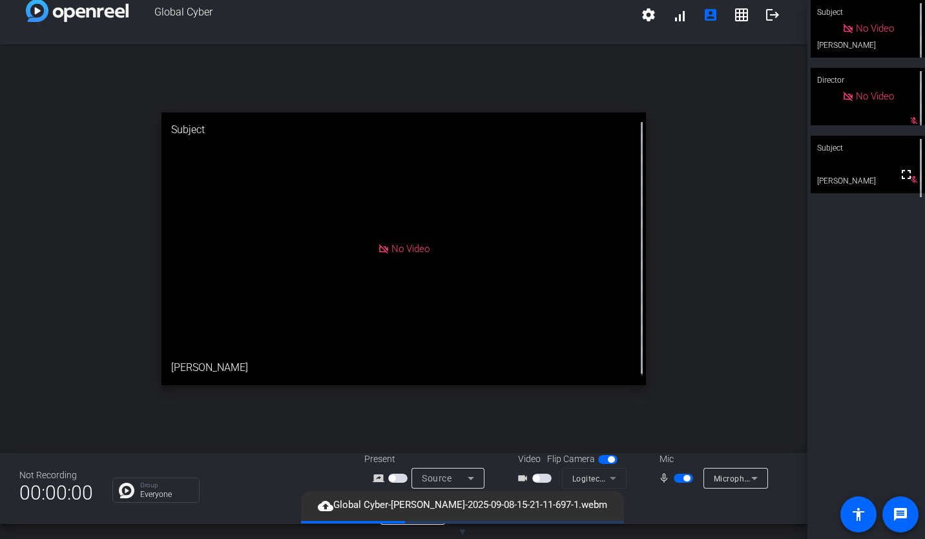
click at [678, 480] on span "button" at bounding box center [683, 478] width 19 height 9
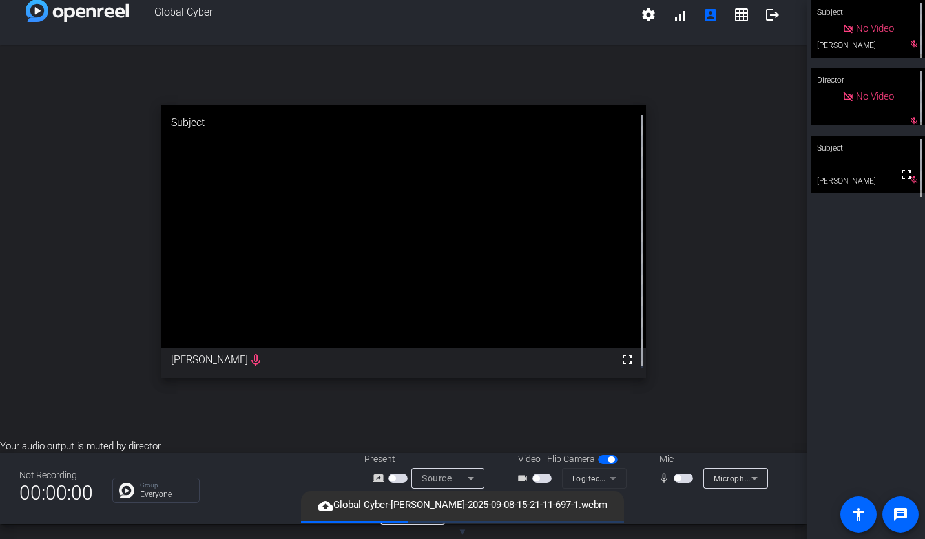
click at [675, 480] on span "button" at bounding box center [678, 478] width 6 height 6
click at [674, 480] on span "button" at bounding box center [683, 478] width 19 height 9
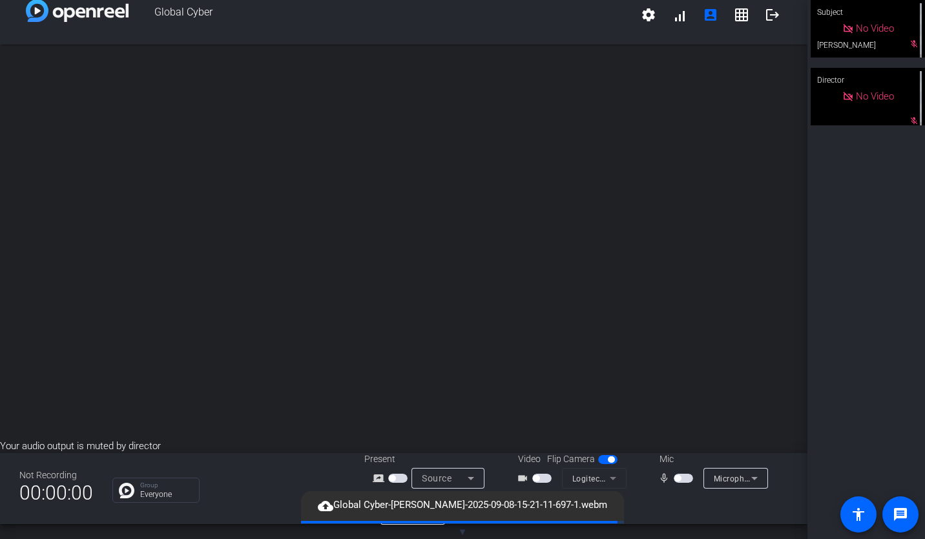
click at [674, 474] on span "button" at bounding box center [683, 478] width 19 height 9
